Goal: Navigation & Orientation: Find specific page/section

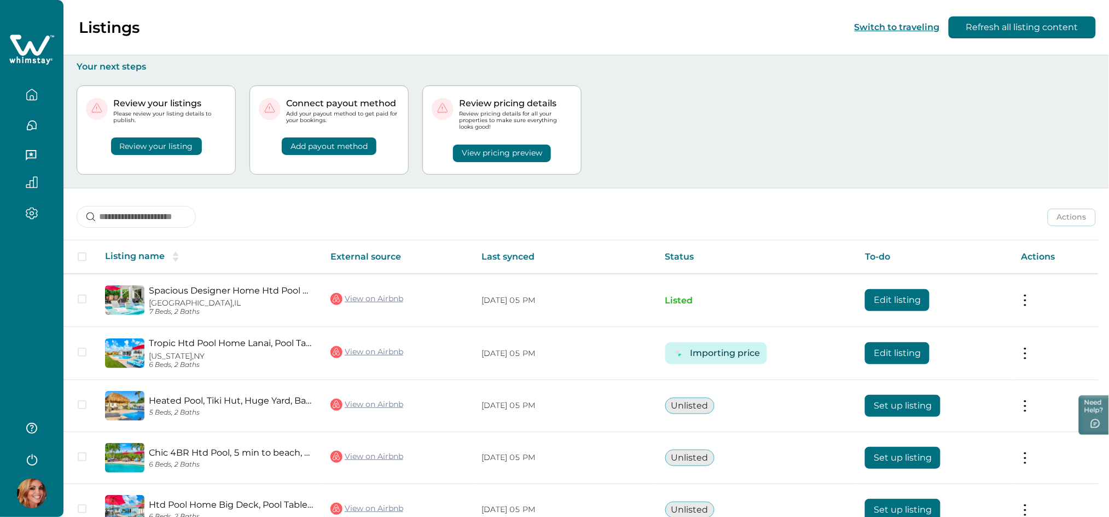
click at [678, 111] on div "Review your listings Please review your listing details to publish. Review your…" at bounding box center [587, 129] width 1020 height 115
click at [678, 108] on div "Review your listings Please review your listing details to publish. Review your…" at bounding box center [587, 129] width 1020 height 115
